Goal: Complete application form

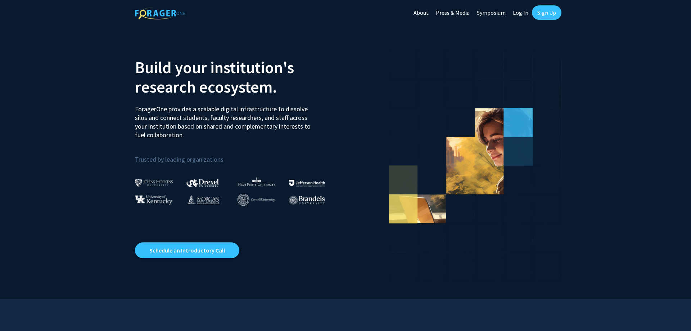
click at [522, 14] on link "Log In" at bounding box center [520, 12] width 23 height 25
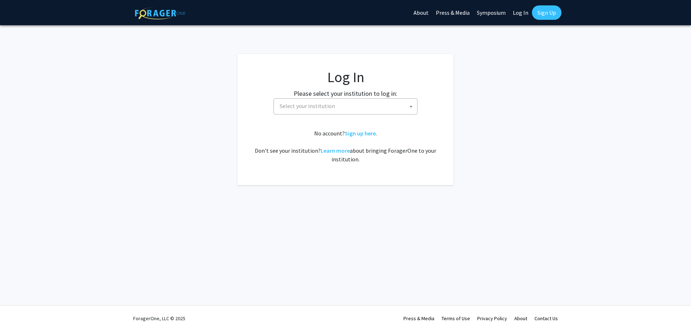
click at [351, 107] on span "Select your institution" at bounding box center [347, 106] width 140 height 15
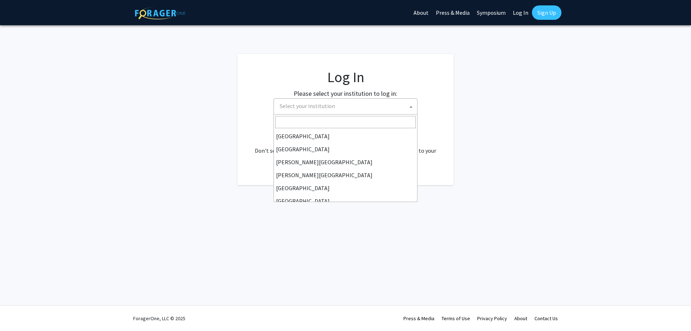
scroll to position [252, 0]
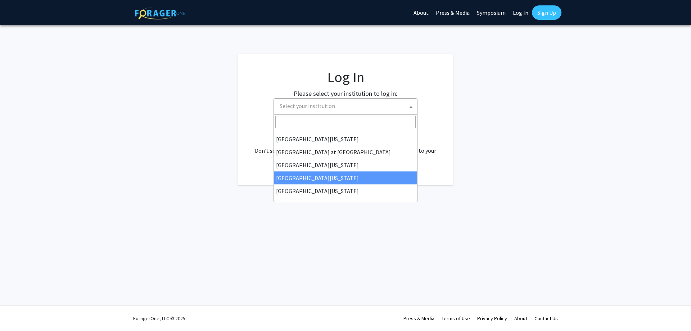
select select "31"
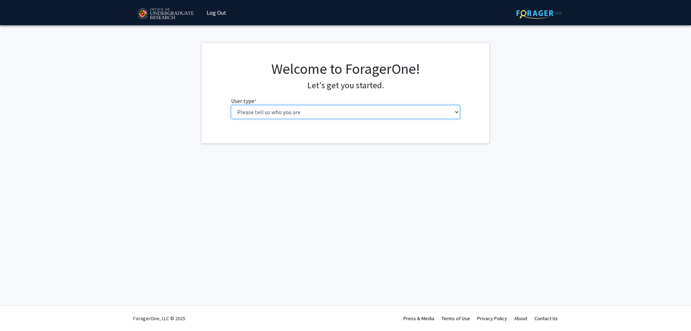
click at [231, 105] on select "Please tell us who you are Undergraduate Student Master's Student Doctoral Cand…" at bounding box center [345, 112] width 229 height 14
select select "5: faculty"
click option "Faculty" at bounding box center [0, 0] width 0 height 0
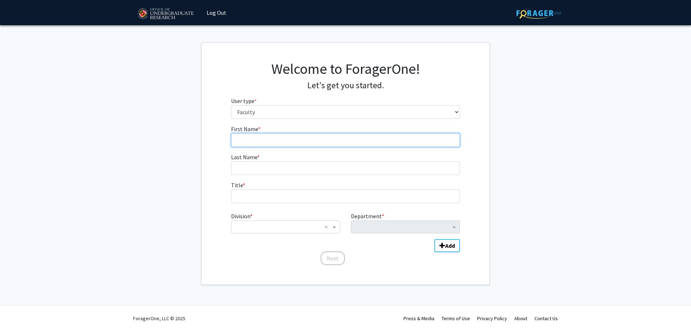
click at [312, 140] on input "First Name * required" at bounding box center [345, 140] width 229 height 14
type input "[PERSON_NAME]"
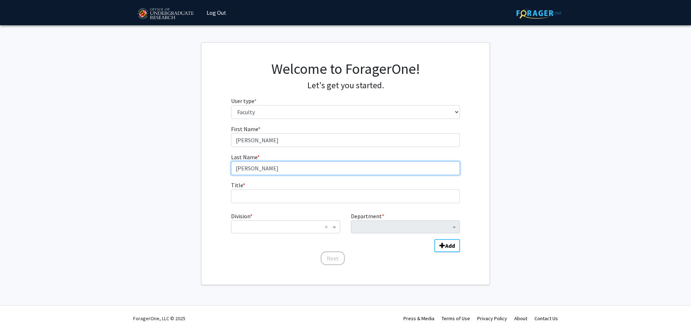
type input "[PERSON_NAME]"
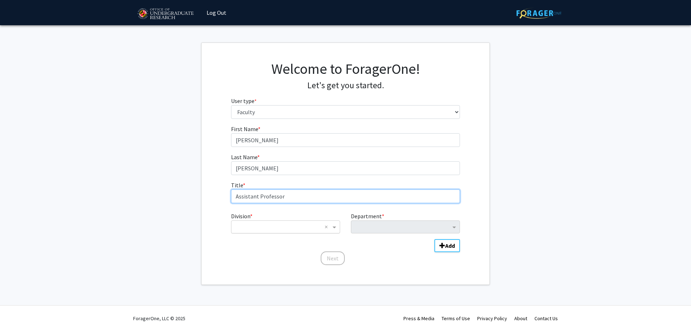
type input "Assistant Professor"
click at [298, 227] on input "Division" at bounding box center [278, 226] width 87 height 9
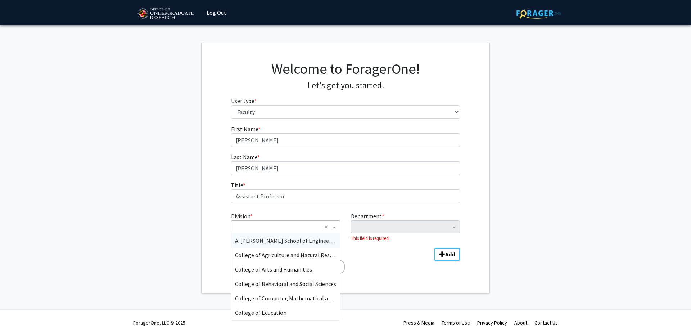
click at [298, 240] on span "A. [PERSON_NAME] School of Engineering" at bounding box center [287, 240] width 104 height 7
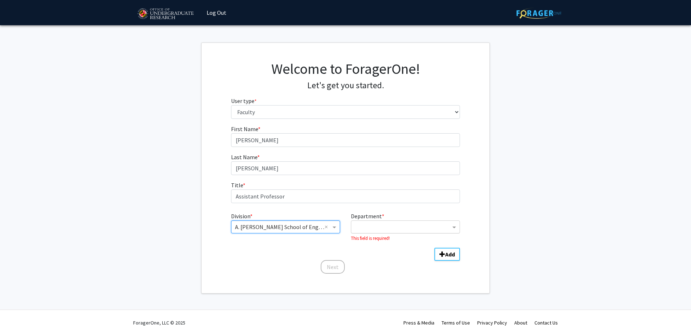
click at [382, 226] on input "Department" at bounding box center [403, 227] width 96 height 9
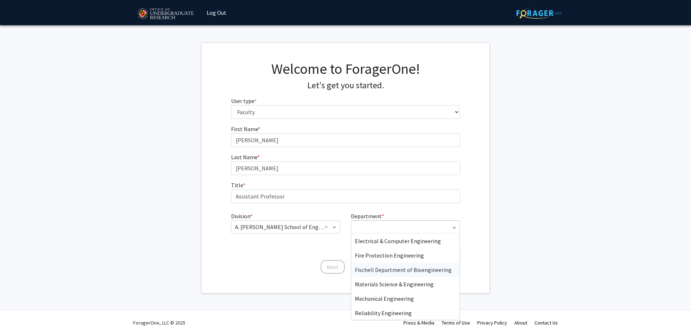
scroll to position [43, 0]
click at [402, 269] on span "Fischell Department of Bioengineering" at bounding box center [403, 269] width 97 height 7
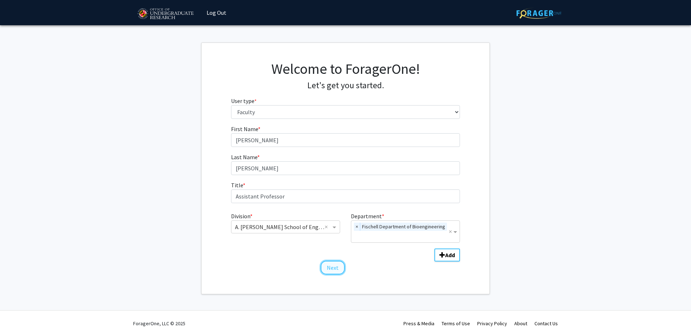
click at [335, 266] on button "Next" at bounding box center [333, 268] width 24 height 14
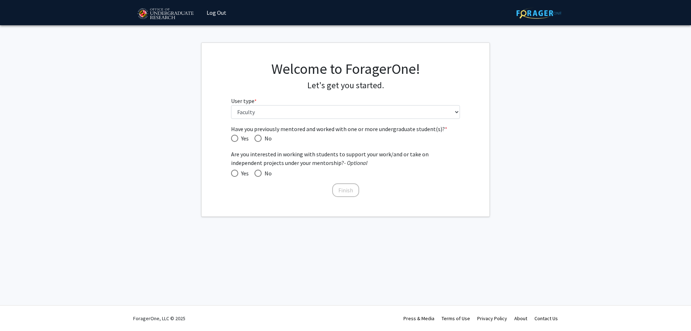
click at [234, 140] on span "Have you previously mentored and worked with one or more undergraduate student(…" at bounding box center [234, 138] width 7 height 7
click at [234, 140] on input "Yes" at bounding box center [234, 138] width 7 height 7
radio input "true"
click at [237, 173] on span at bounding box center [234, 173] width 7 height 7
click at [237, 173] on input "Yes" at bounding box center [234, 173] width 7 height 7
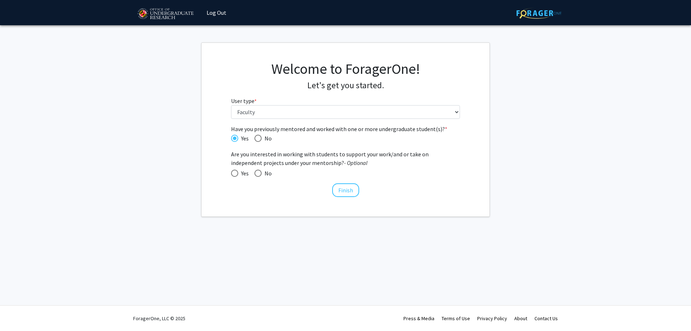
radio input "true"
click at [347, 189] on button "Finish" at bounding box center [345, 190] width 27 height 14
